Goal: Understand process/instructions: Learn how to perform a task or action

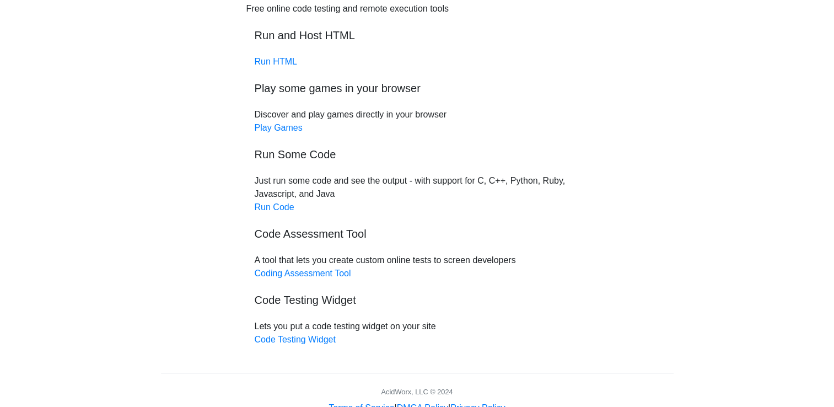
scroll to position [66, 0]
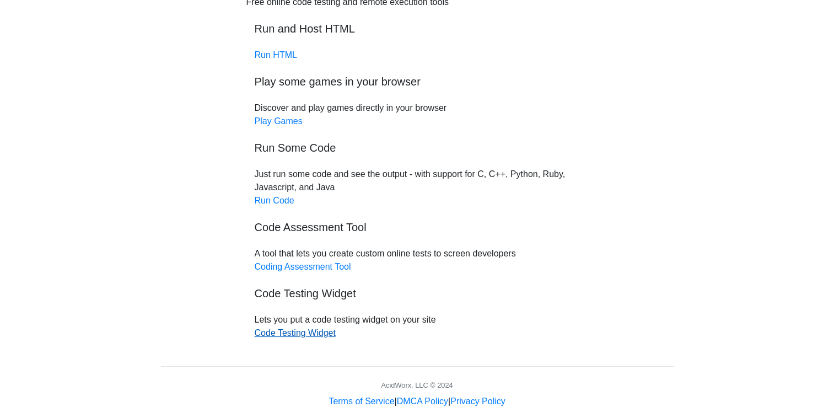
click at [306, 333] on link "Code Testing Widget" at bounding box center [295, 332] width 81 height 9
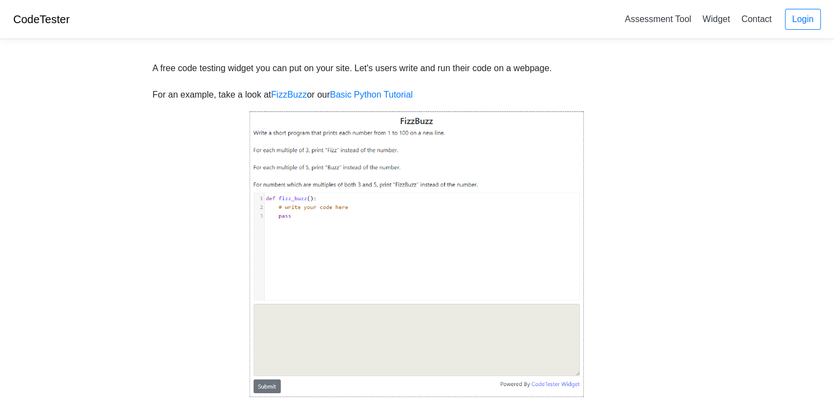
click at [312, 336] on img at bounding box center [417, 254] width 336 height 288
click at [341, 234] on img at bounding box center [417, 254] width 336 height 288
click at [262, 385] on img at bounding box center [417, 254] width 336 height 288
click at [669, 23] on link "Assessment Tool" at bounding box center [658, 19] width 76 height 18
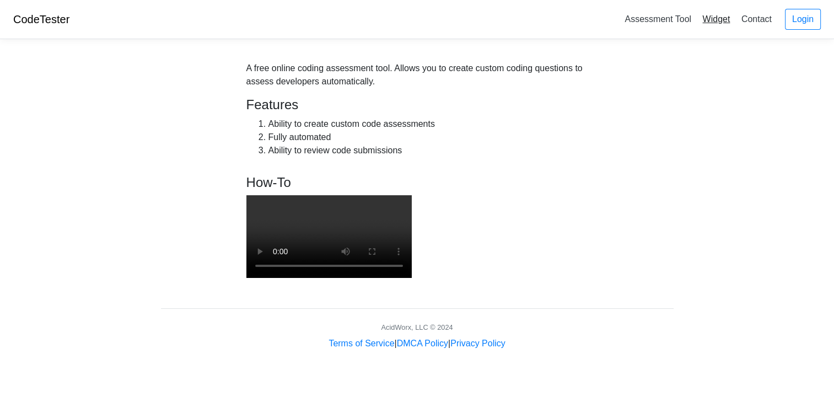
click at [714, 23] on link "Widget" at bounding box center [716, 19] width 36 height 18
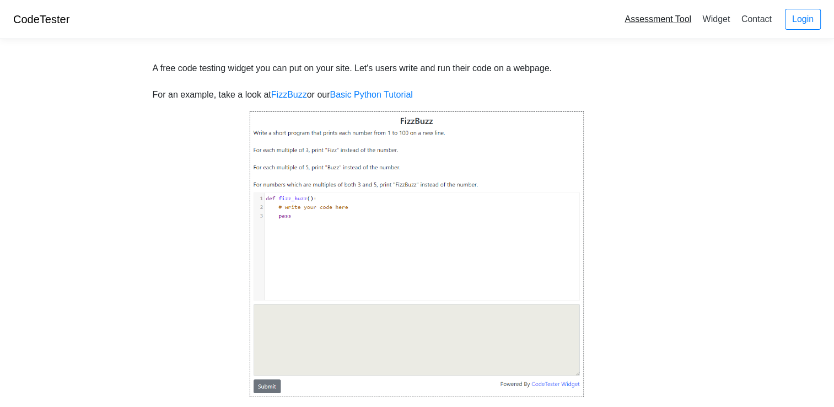
click at [651, 18] on link "Assessment Tool" at bounding box center [658, 19] width 76 height 18
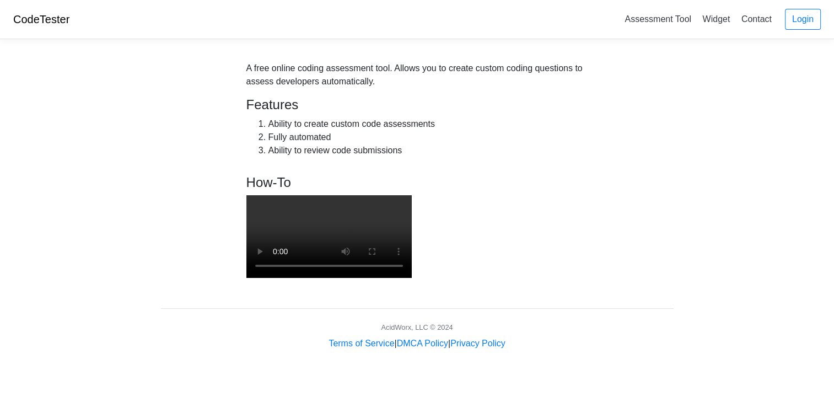
click at [412, 250] on video at bounding box center [328, 236] width 165 height 83
click at [412, 278] on video at bounding box center [328, 236] width 165 height 83
click at [718, 23] on link "Widget" at bounding box center [716, 19] width 36 height 18
